Goal: Check status: Check status

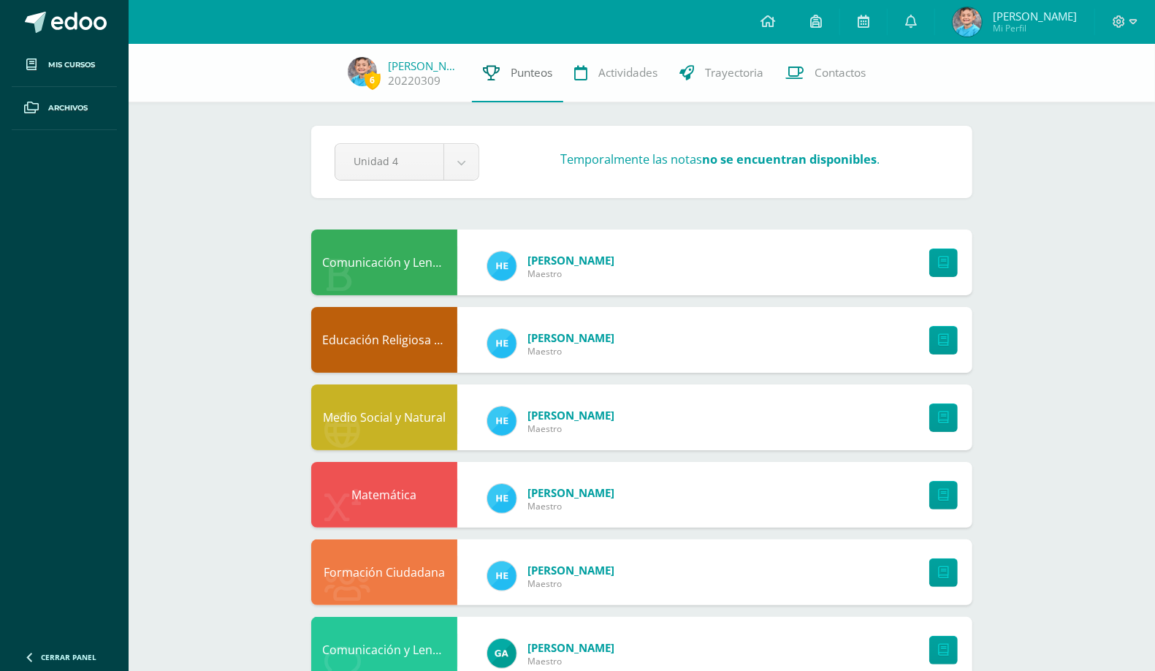
click at [517, 79] on span "Punteos" at bounding box center [532, 72] width 42 height 15
click at [461, 161] on body "Mis cursos Archivos Cerrar panel Comunicación y Lenguaje, Idioma Español Primer…" at bounding box center [577, 433] width 1155 height 866
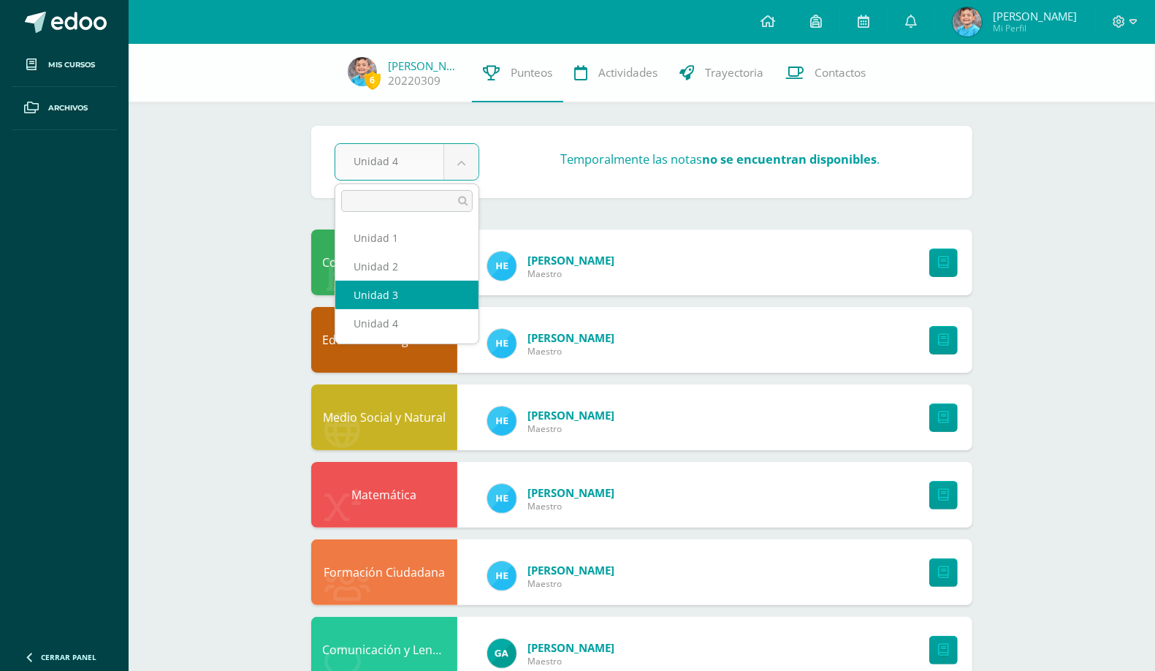
select select "Unidad 3"
click at [466, 164] on body "Mis cursos Archivos Cerrar panel Comunicación y Lenguaje, Idioma Español Primer…" at bounding box center [577, 433] width 1155 height 866
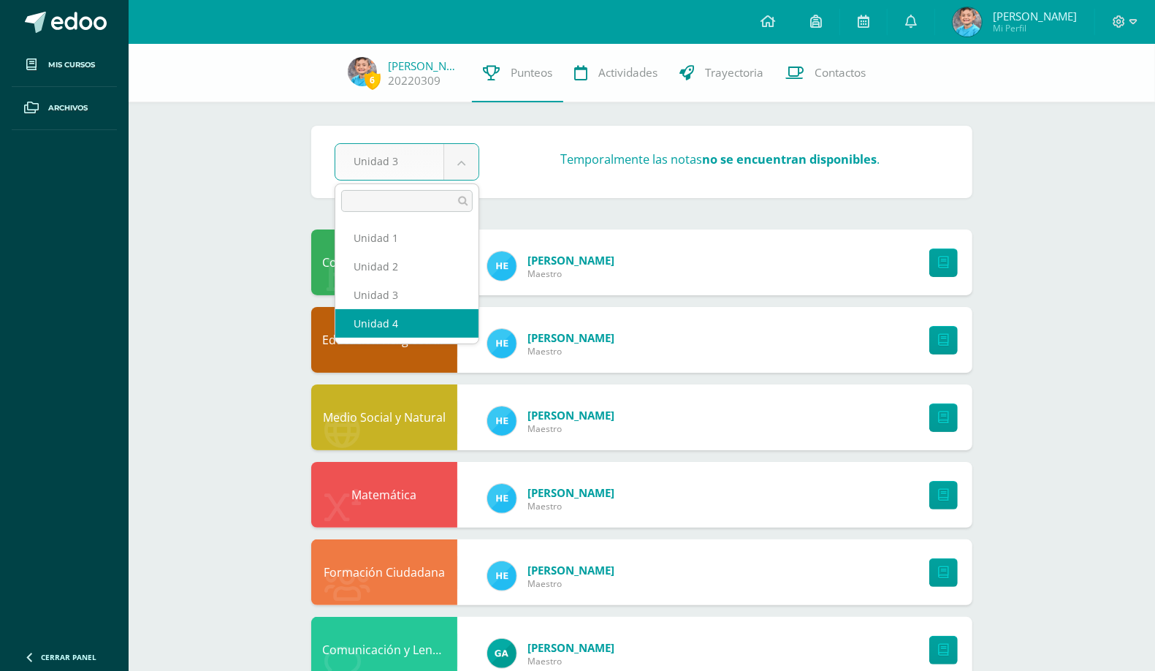
select select "Unidad 4"
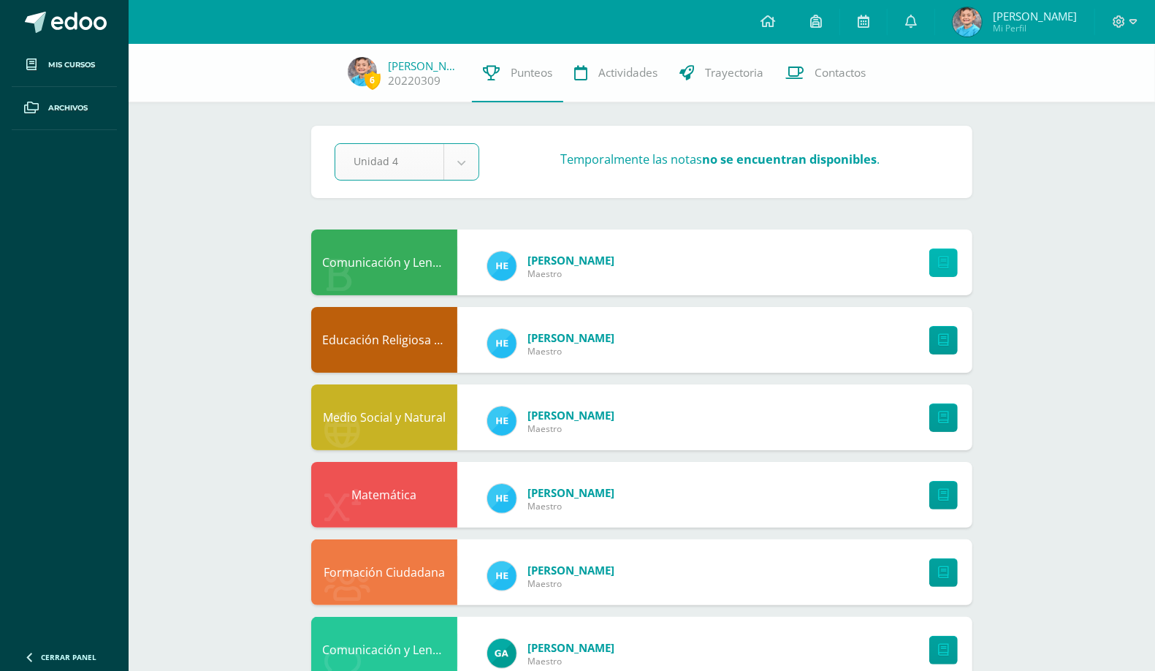
click at [939, 264] on icon at bounding box center [943, 262] width 11 height 12
click at [932, 21] on link at bounding box center [910, 22] width 47 height 44
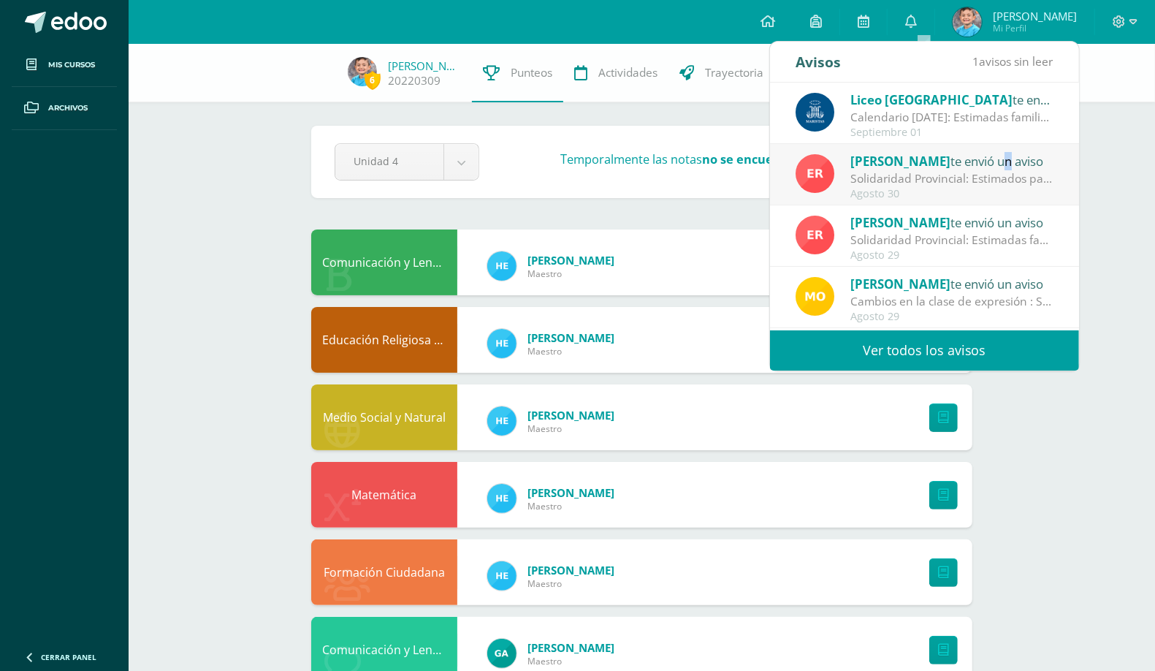
click at [958, 169] on div "Betty De te envió un aviso" at bounding box center [951, 160] width 203 height 19
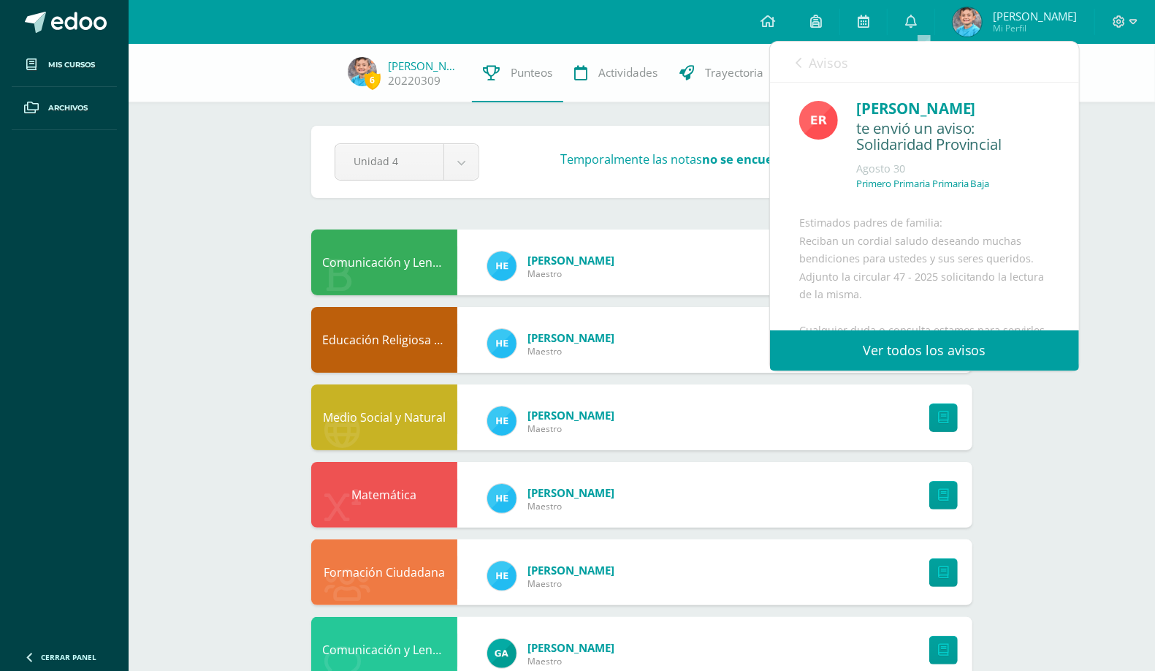
click at [799, 60] on icon at bounding box center [798, 63] width 6 height 12
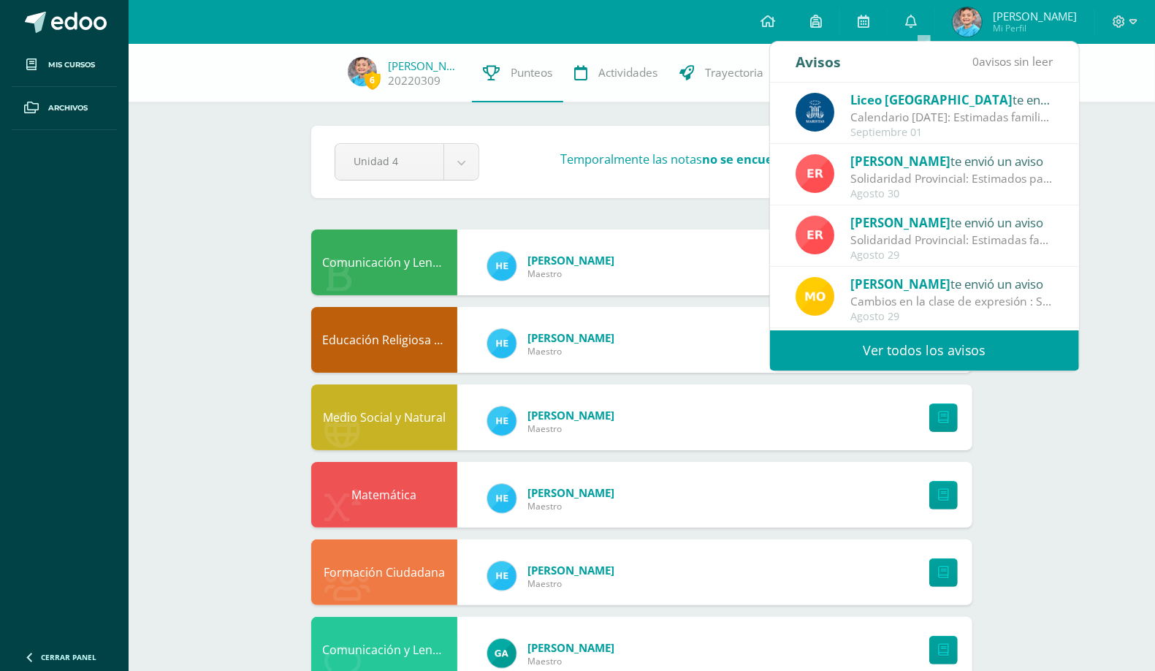
click at [882, 110] on div "Calendario [DATE]: Estimadas familias [DEMOGRAPHIC_DATA], les compartimos el ca…" at bounding box center [951, 117] width 203 height 17
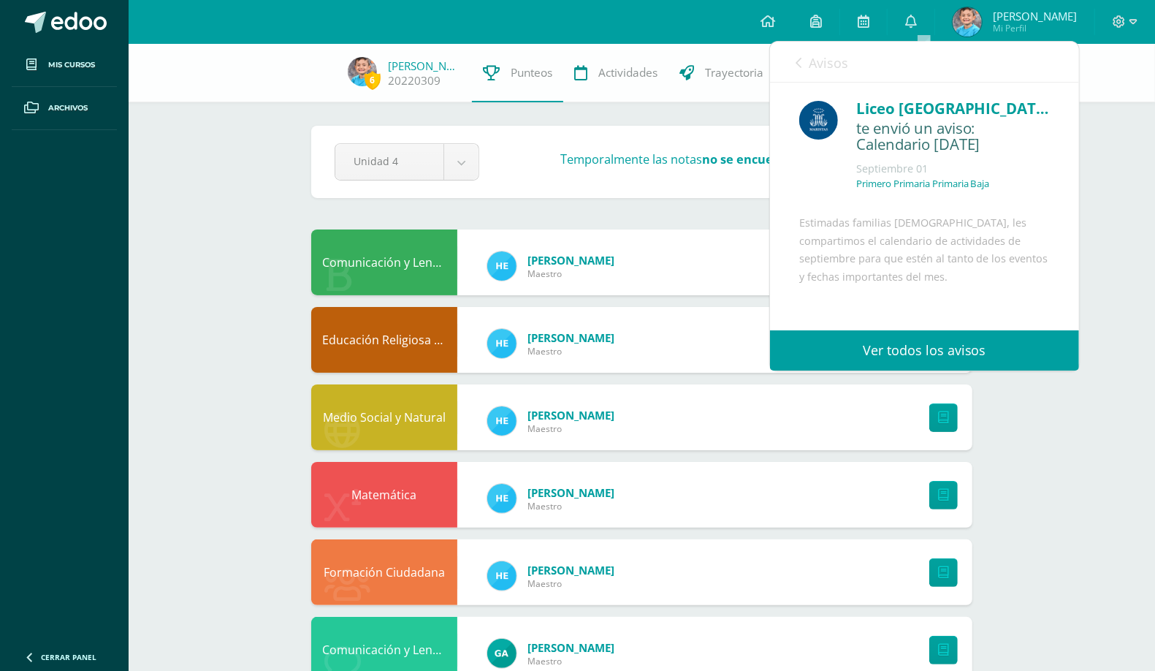
click at [797, 70] on link "Avisos" at bounding box center [821, 63] width 53 height 42
